Goal: Check status: Verify the current state of an ongoing process or item

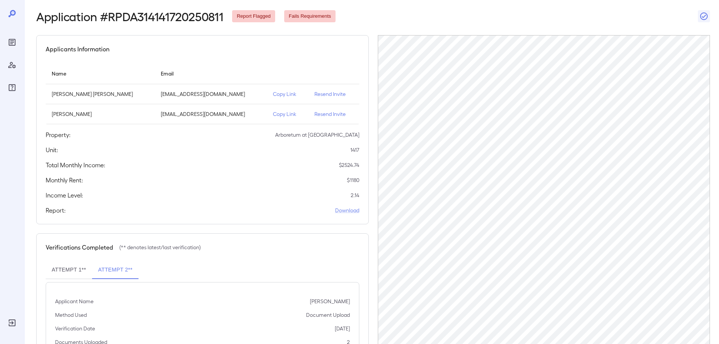
scroll to position [20, 0]
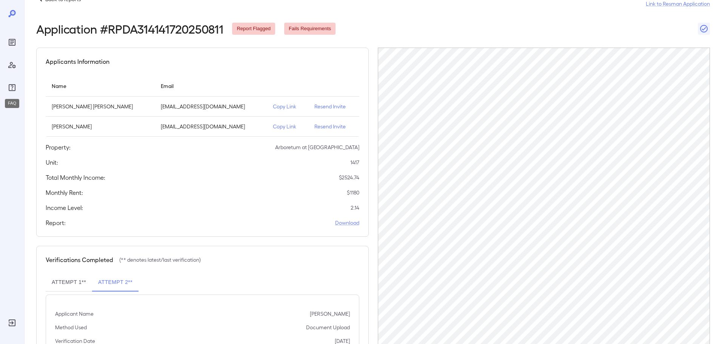
click at [14, 85] on icon "FAQ" at bounding box center [12, 87] width 9 height 9
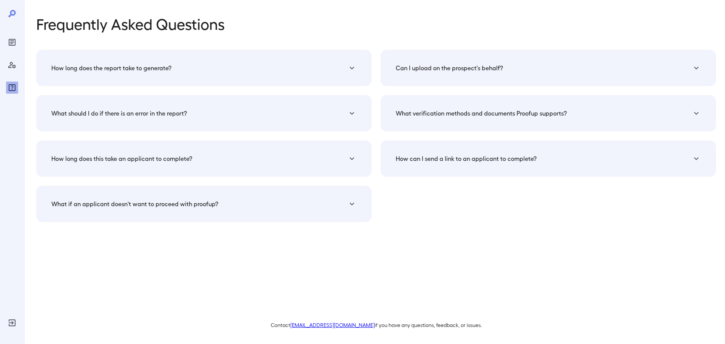
click at [332, 325] on link "[EMAIL_ADDRESS][DOMAIN_NAME]" at bounding box center [332, 325] width 84 height 6
click at [419, 278] on div "Frequently Asked Questions How long does the report take to generate? The verif…" at bounding box center [375, 172] width 679 height 314
drag, startPoint x: 358, startPoint y: 326, endPoint x: 304, endPoint y: 326, distance: 54.3
click at [304, 326] on p "Contact [EMAIL_ADDRESS][DOMAIN_NAME] if you have any questions, feedback, or is…" at bounding box center [375, 325] width 679 height 8
click at [229, 271] on div "Frequently Asked Questions How long does the report take to generate? The verif…" at bounding box center [375, 172] width 679 height 314
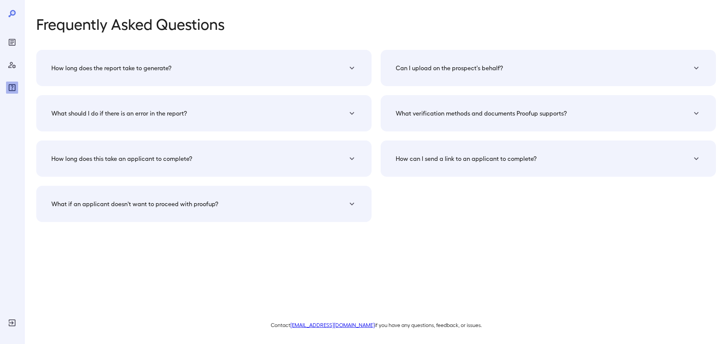
click at [12, 28] on div at bounding box center [12, 51] width 12 height 85
click at [15, 38] on div at bounding box center [12, 172] width 24 height 344
drag, startPoint x: 11, startPoint y: 32, endPoint x: 9, endPoint y: 41, distance: 9.6
click at [10, 34] on div at bounding box center [12, 51] width 12 height 85
click at [9, 41] on icon "Reports" at bounding box center [12, 42] width 7 height 7
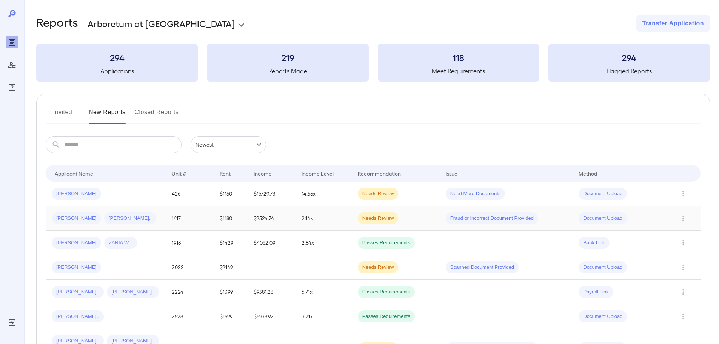
click at [182, 225] on td "1417" at bounding box center [190, 218] width 48 height 25
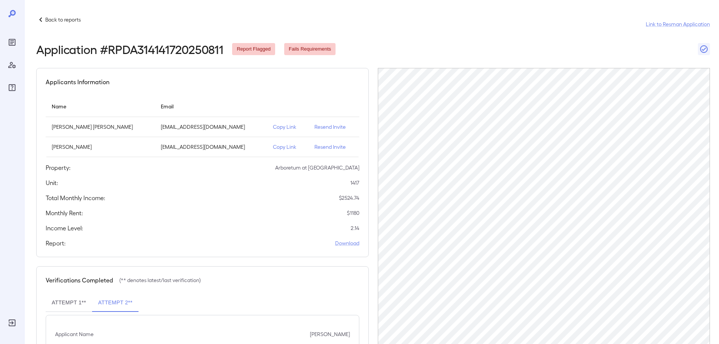
click at [326, 148] on p "Resend Invite" at bounding box center [333, 147] width 38 height 8
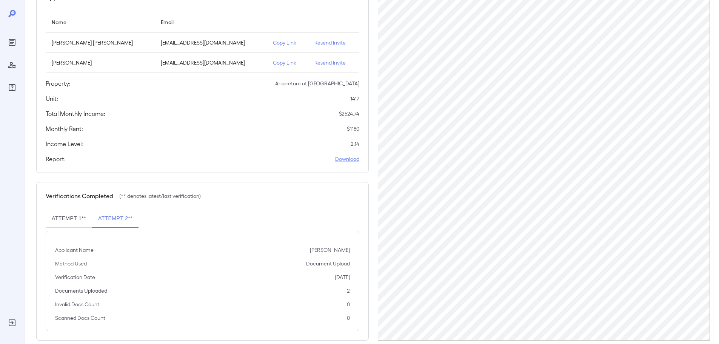
scroll to position [96, 0]
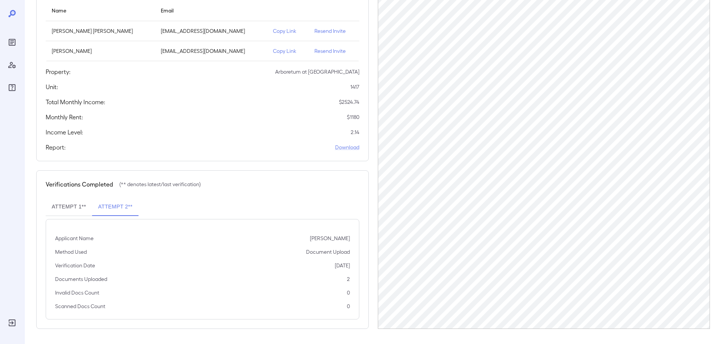
click at [77, 211] on button "Attempt 1**" at bounding box center [69, 207] width 46 height 18
click at [215, 218] on div "Attempt 1** Attempt 2** Applicant Name [PERSON_NAME] [PERSON_NAME] Method Used …" at bounding box center [203, 259] width 314 height 122
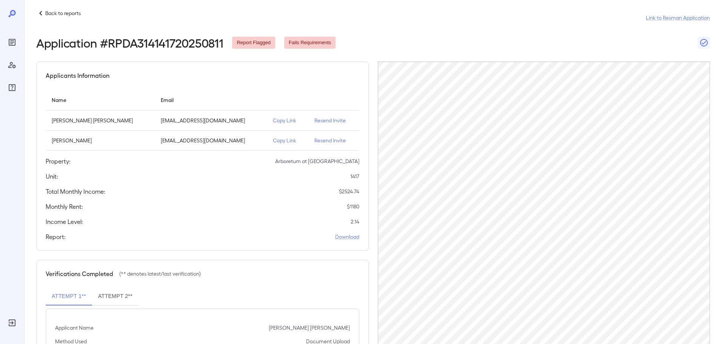
scroll to position [0, 0]
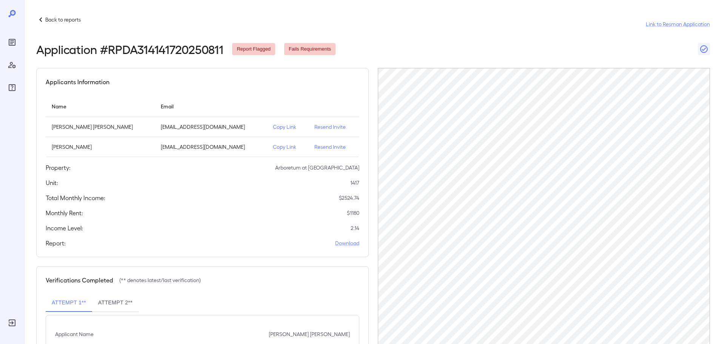
click at [52, 16] on p "Back to reports" at bounding box center [62, 20] width 35 height 8
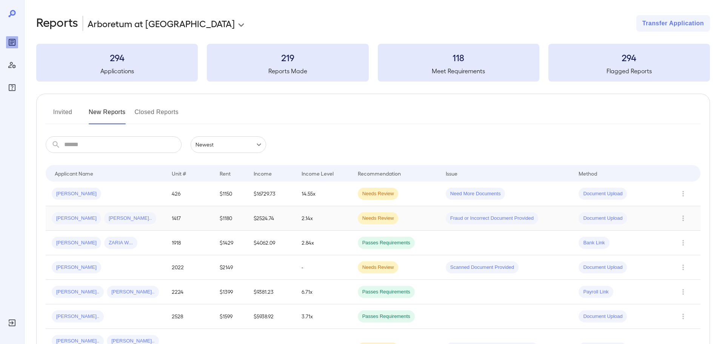
click at [334, 217] on td "2.14x" at bounding box center [323, 218] width 56 height 25
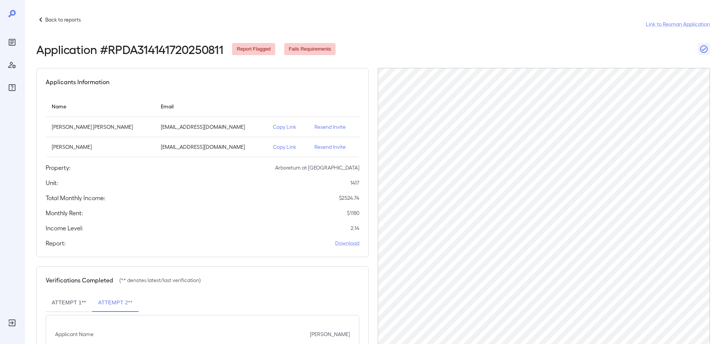
click at [321, 219] on div "Applicants Information Name Email [PERSON_NAME] [PERSON_NAME] [EMAIL_ADDRESS][D…" at bounding box center [202, 162] width 332 height 189
click at [59, 31] on div "Back to reports Link to Resman Application" at bounding box center [373, 24] width 674 height 18
click at [69, 17] on p "Back to reports" at bounding box center [62, 20] width 35 height 8
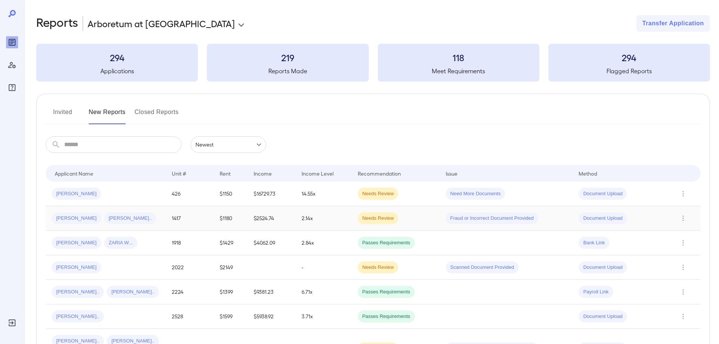
click at [359, 217] on span "Needs Review" at bounding box center [378, 218] width 41 height 7
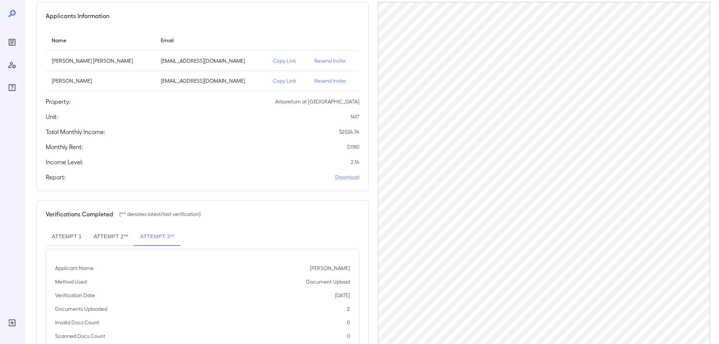
scroll to position [96, 0]
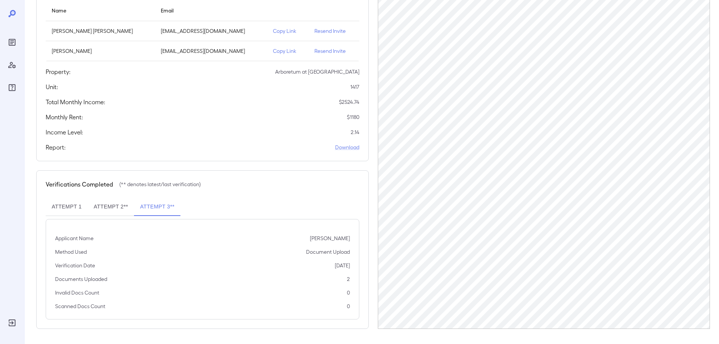
click at [283, 188] on div "Verifications Completed (** denotes latest/last verification)" at bounding box center [203, 184] width 314 height 9
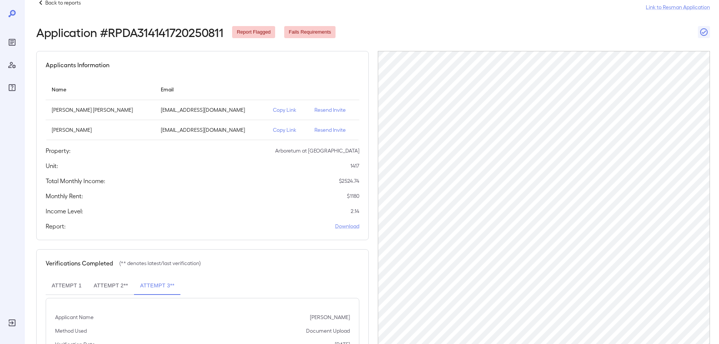
scroll to position [0, 0]
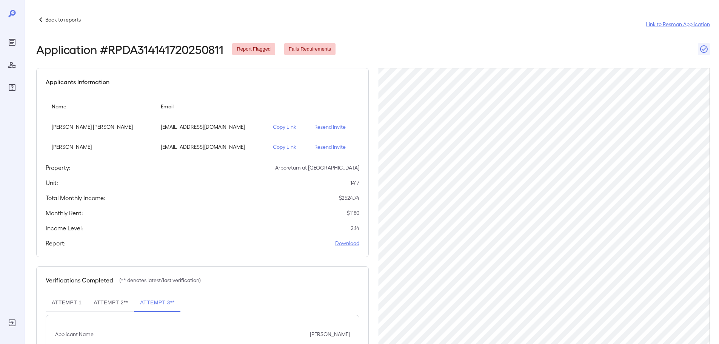
click at [64, 20] on p "Back to reports" at bounding box center [62, 20] width 35 height 8
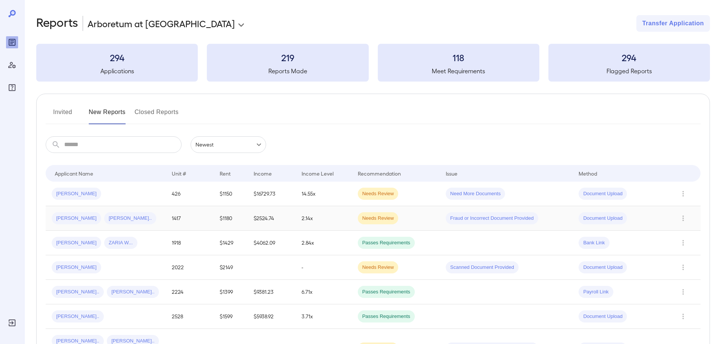
click at [311, 218] on td "2.14x" at bounding box center [323, 218] width 56 height 25
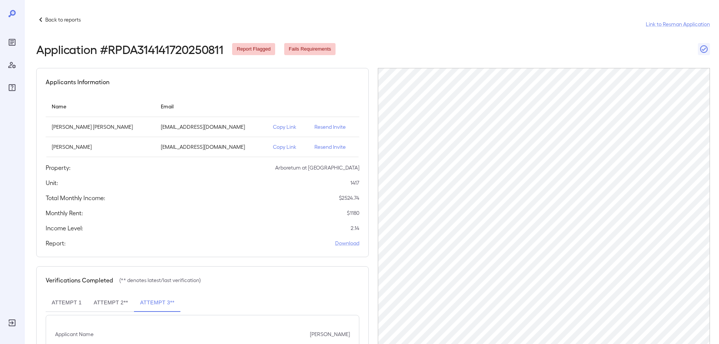
click at [75, 21] on p "Back to reports" at bounding box center [62, 20] width 35 height 8
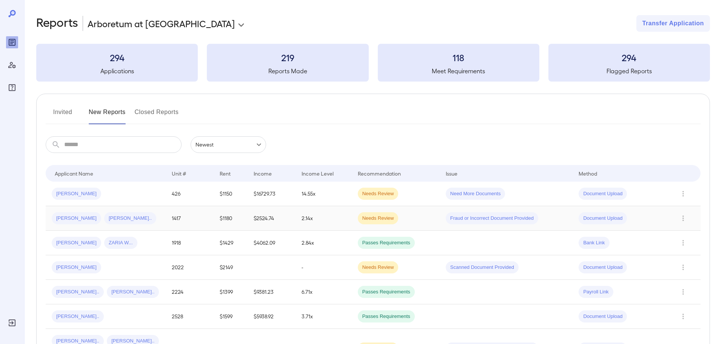
click at [325, 209] on td "2.14x" at bounding box center [323, 218] width 56 height 25
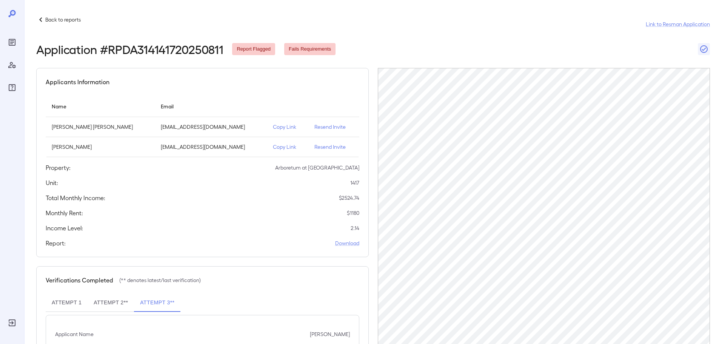
click at [52, 15] on div "Back to reports Link to Resman Application Application # RPDA314141720250811 Re…" at bounding box center [371, 220] width 695 height 440
click at [61, 25] on div "Back to reports Link to Resman Application" at bounding box center [373, 24] width 674 height 18
click at [62, 22] on p "Back to reports" at bounding box center [62, 20] width 35 height 8
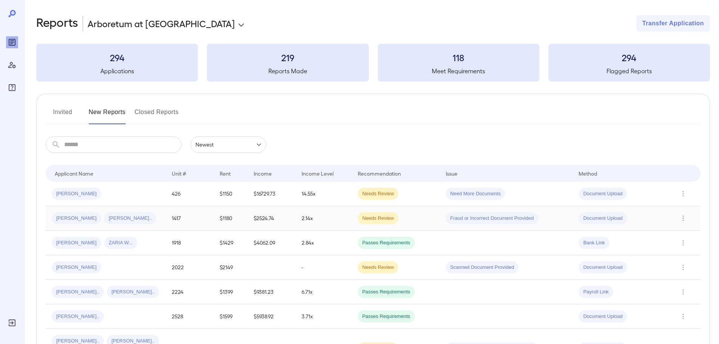
click at [288, 216] on td "$2524.74" at bounding box center [272, 218] width 48 height 25
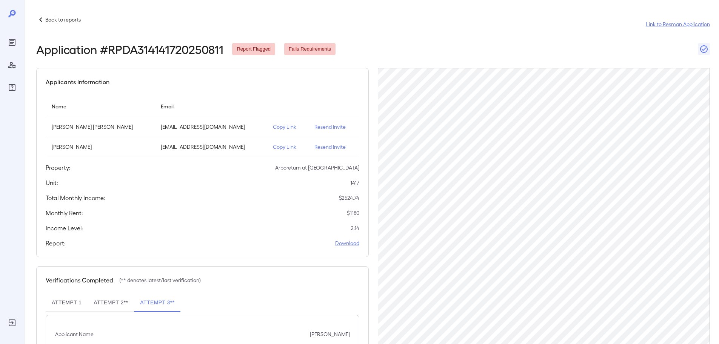
click at [59, 16] on p "Back to reports" at bounding box center [62, 20] width 35 height 8
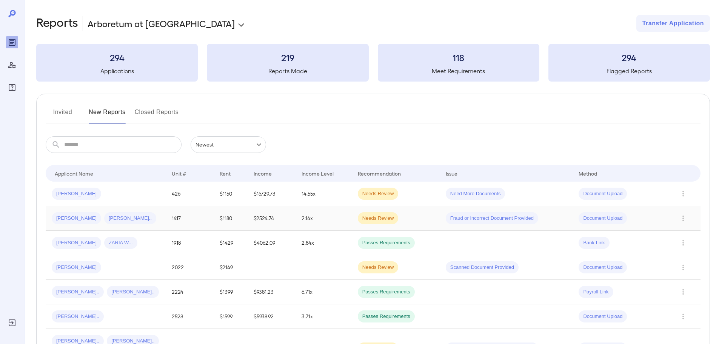
click at [383, 216] on span "Needs Review" at bounding box center [378, 218] width 41 height 7
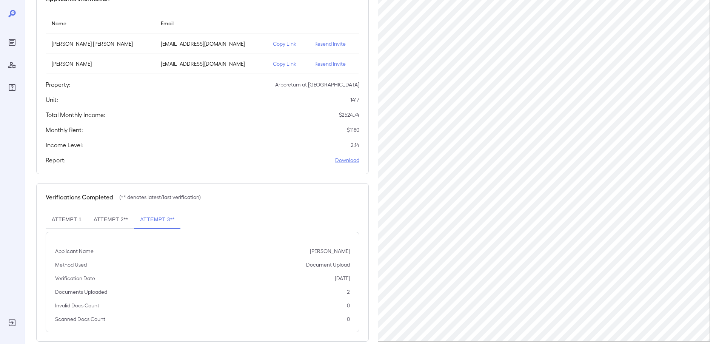
scroll to position [96, 0]
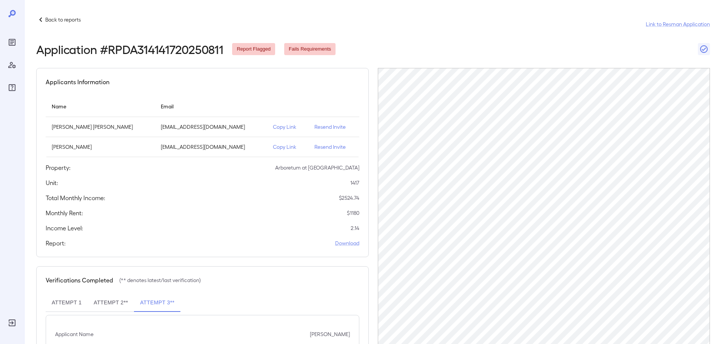
click at [62, 25] on div "Back to reports Link to Resman Application" at bounding box center [373, 24] width 674 height 18
click at [77, 23] on p "Back to reports" at bounding box center [62, 20] width 35 height 8
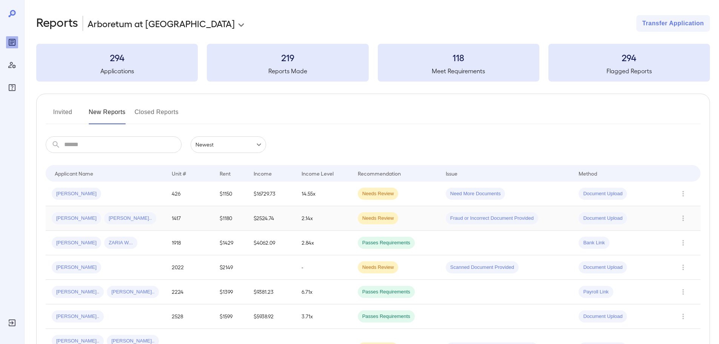
click at [125, 220] on div "[PERSON_NAME] [PERSON_NAME]" at bounding box center [106, 218] width 108 height 12
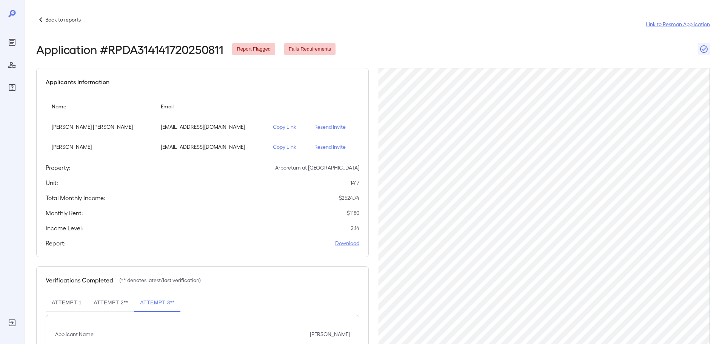
click at [280, 180] on div "Unit: 1417" at bounding box center [203, 182] width 314 height 9
click at [314, 125] on p "Resend Invite" at bounding box center [333, 127] width 38 height 8
click at [257, 248] on div "Applicants Information Name Email Jose L l Alvarez jlap1805@gmail.com Copy Link…" at bounding box center [202, 162] width 332 height 189
click at [54, 18] on p "Back to reports" at bounding box center [62, 20] width 35 height 8
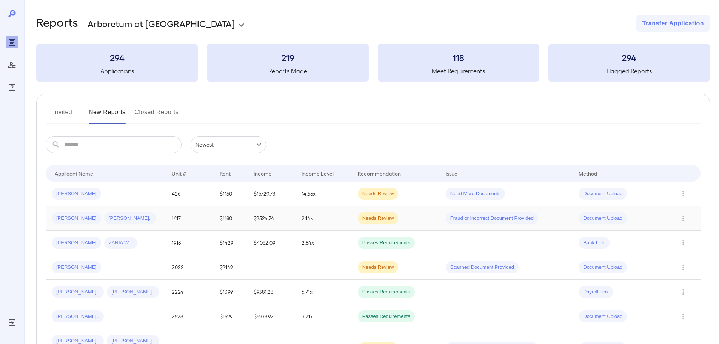
click at [315, 219] on td "2.14x" at bounding box center [323, 218] width 56 height 25
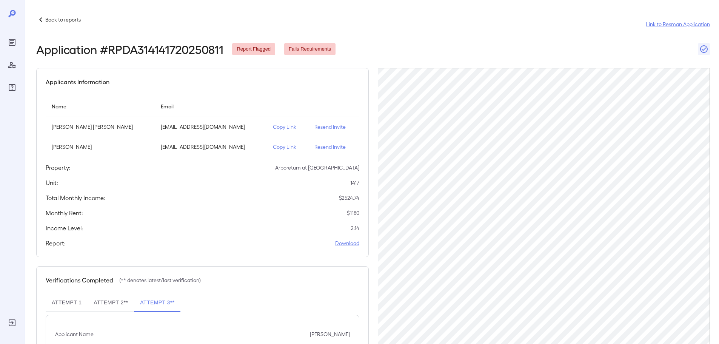
click at [240, 200] on div "Total Monthly Income: $ 2524.74" at bounding box center [203, 197] width 314 height 9
click at [74, 22] on p "Back to reports" at bounding box center [62, 20] width 35 height 8
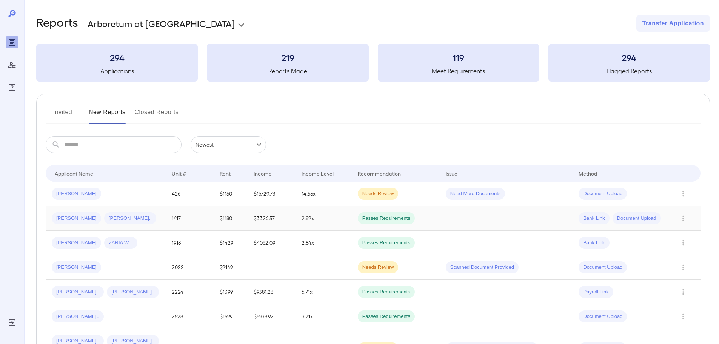
click at [271, 214] on td "$3326.57" at bounding box center [272, 218] width 48 height 25
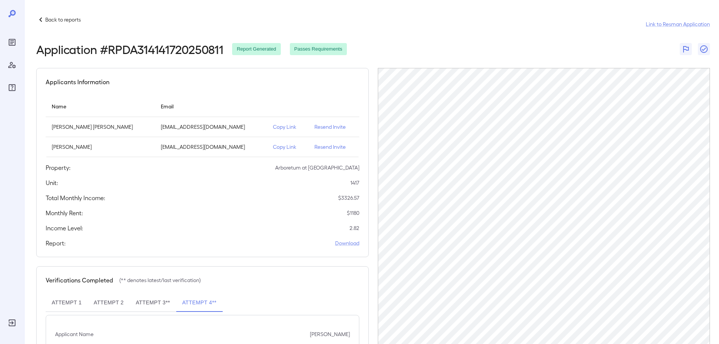
click at [266, 200] on div "Total Monthly Income: $ 3326.57" at bounding box center [203, 197] width 314 height 9
click at [79, 17] on p "Back to reports" at bounding box center [62, 20] width 35 height 8
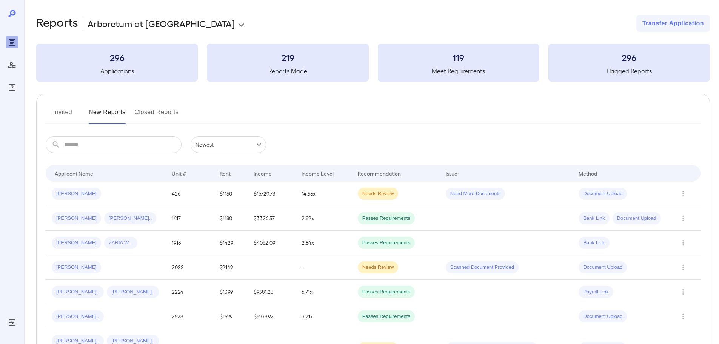
click at [361, 145] on div "​ ​ Newest ******" at bounding box center [373, 144] width 655 height 17
click at [332, 111] on div "Invited New Reports Closed Reports" at bounding box center [373, 115] width 655 height 18
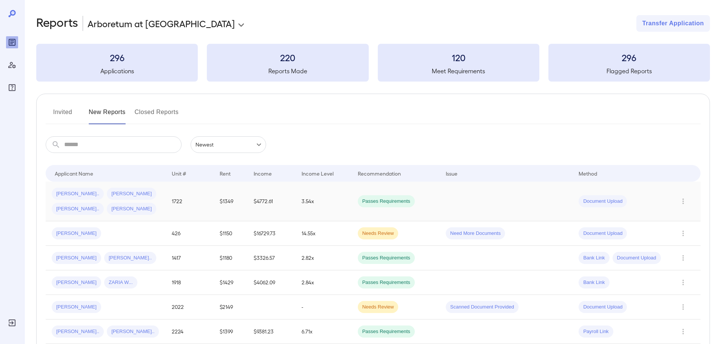
click at [104, 205] on span "[PERSON_NAME].." at bounding box center [78, 208] width 52 height 7
